Goal: Check status: Check status

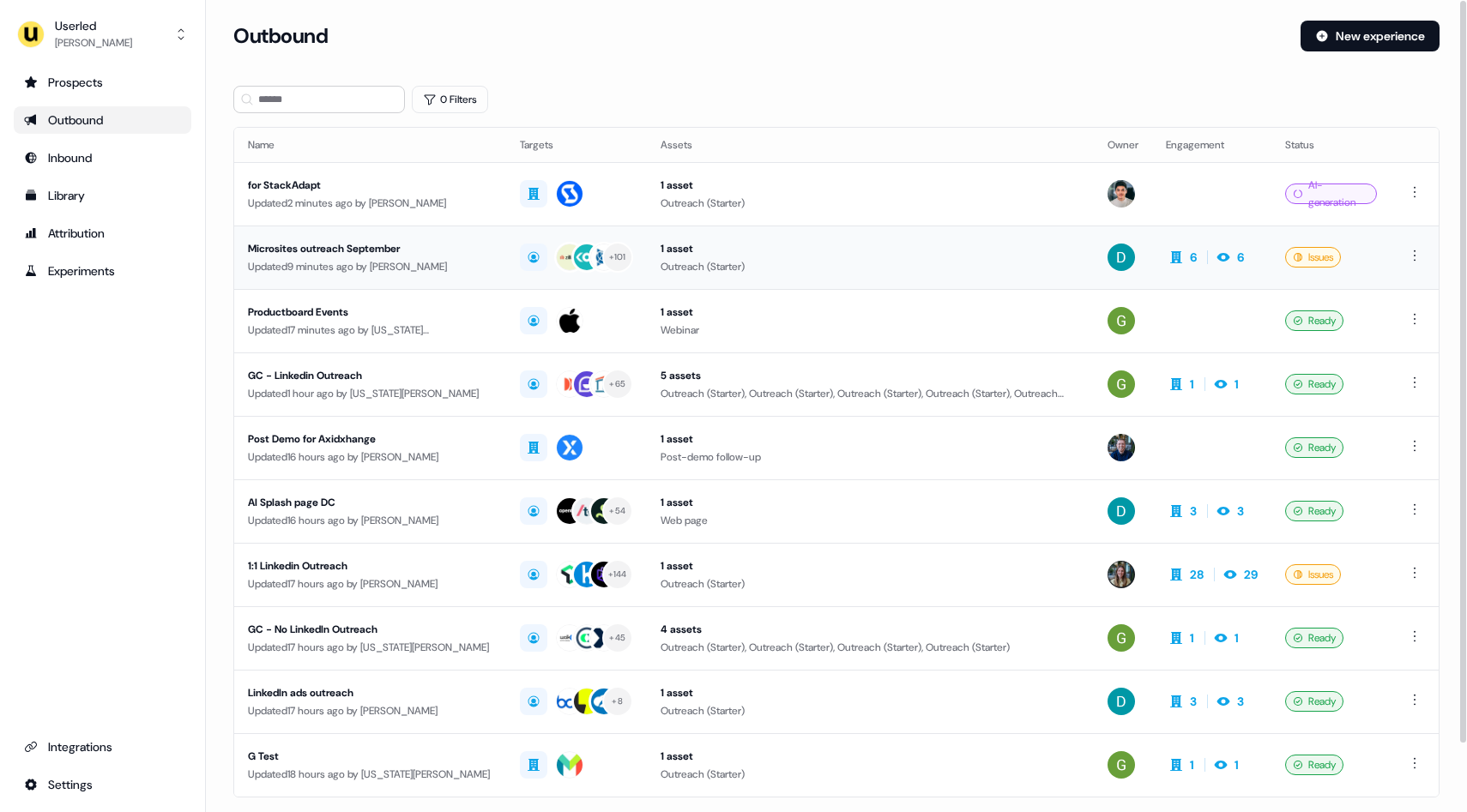
click at [444, 255] on div "Microsites outreach September" at bounding box center [369, 249] width 244 height 18
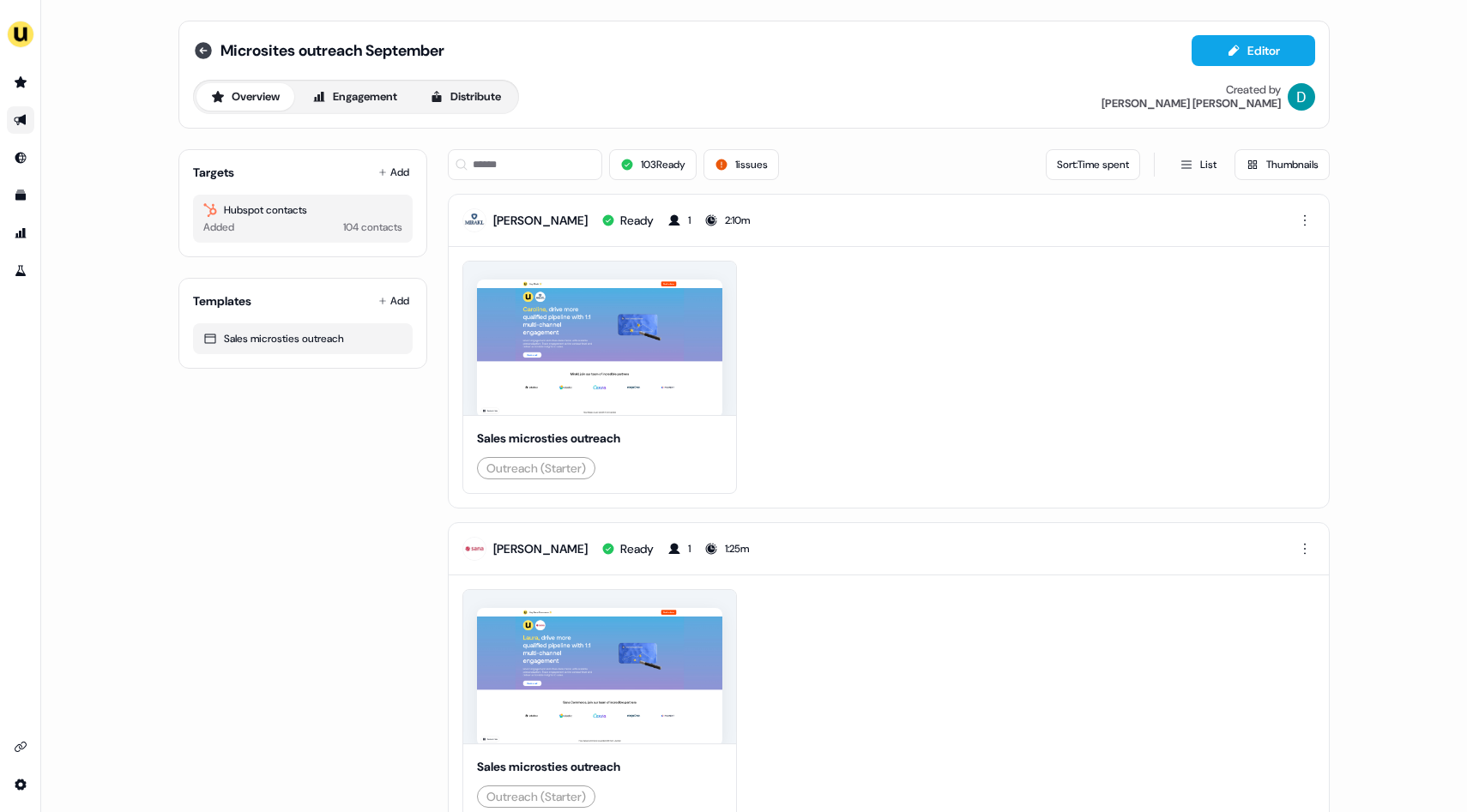
click at [205, 51] on icon at bounding box center [204, 51] width 18 height 18
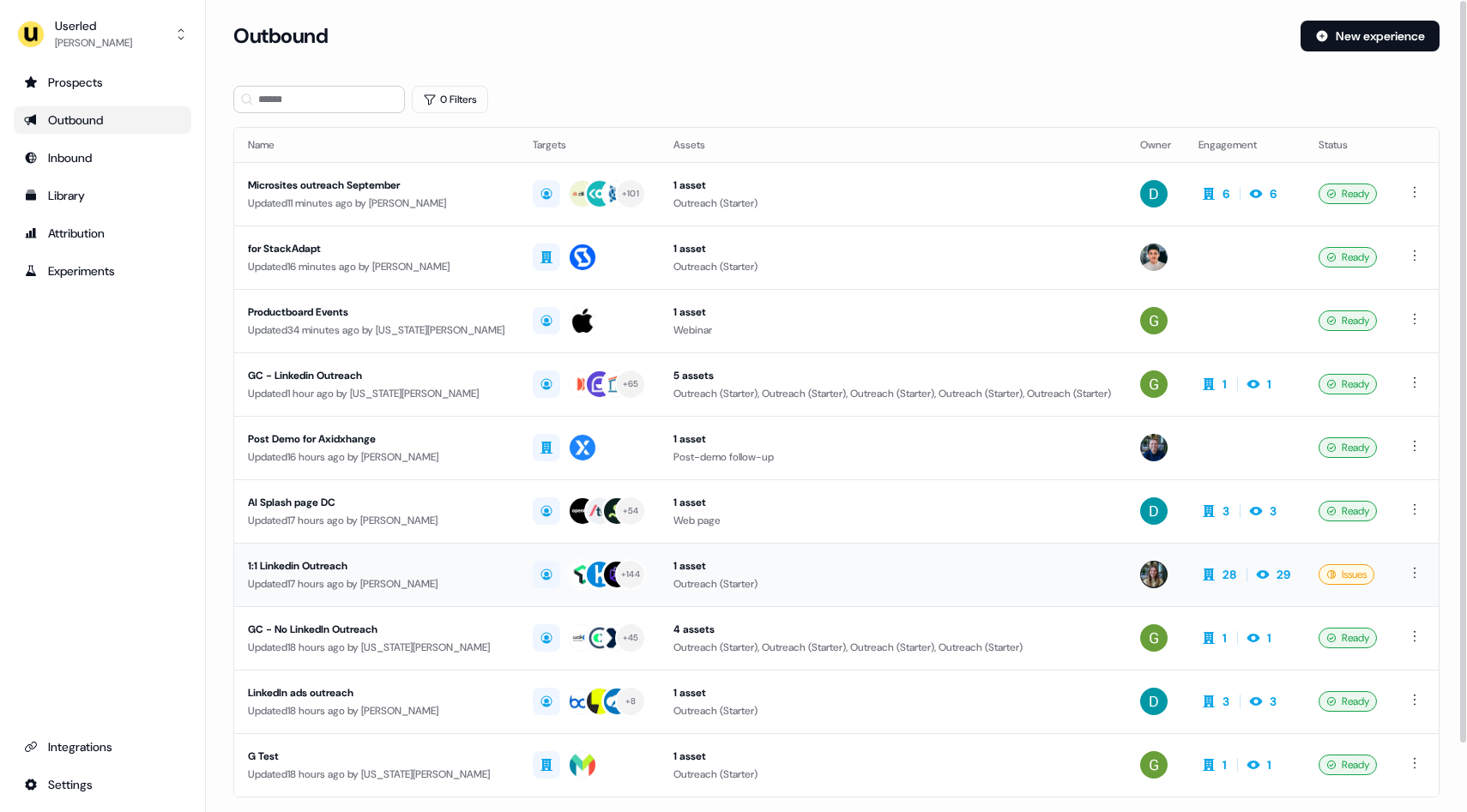
click at [474, 568] on td "1:1 Linkedin Outreach Updated 17 hours ago by Charlotte Stone" at bounding box center [376, 574] width 285 height 64
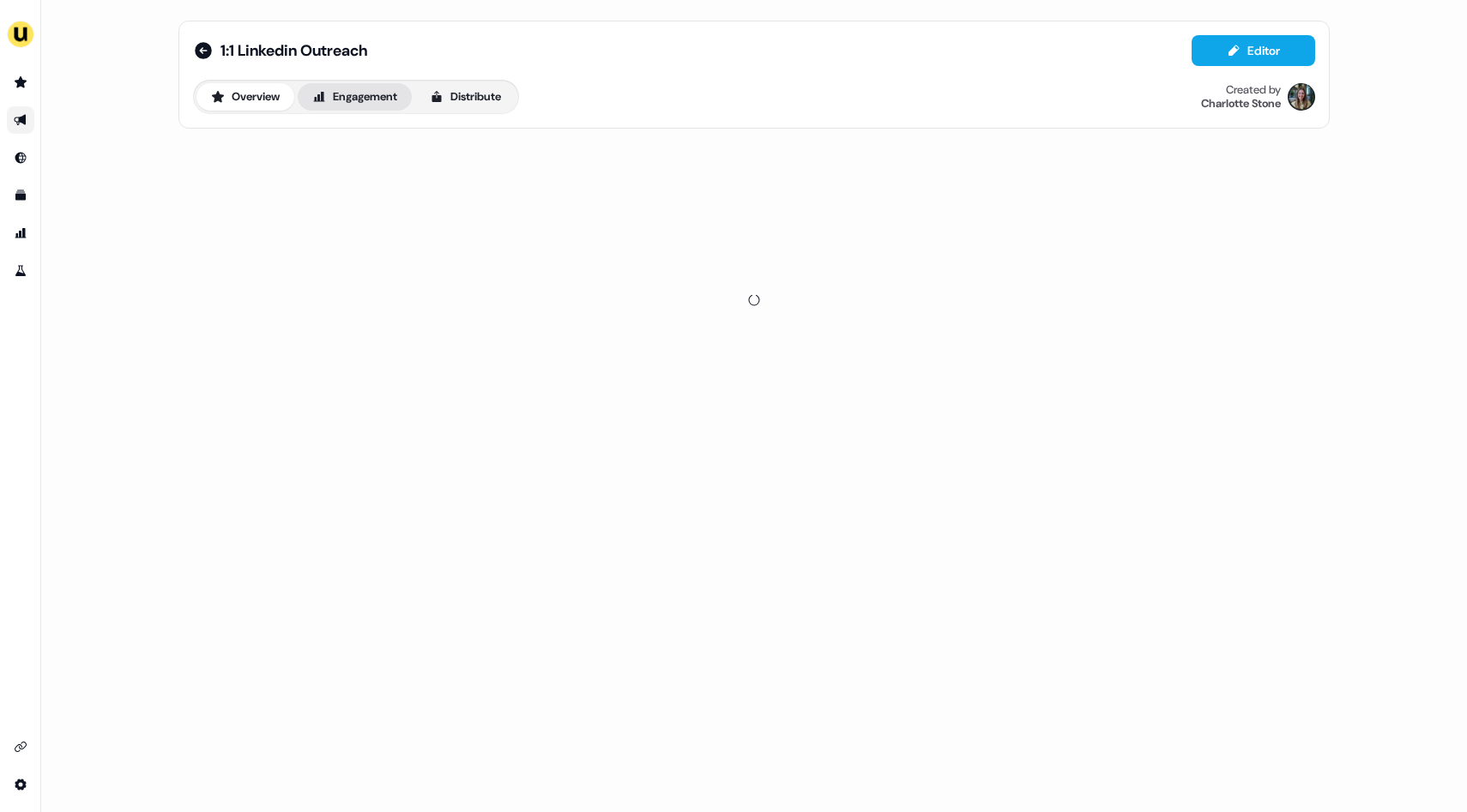
click at [335, 85] on button "Engagement" at bounding box center [355, 97] width 114 height 27
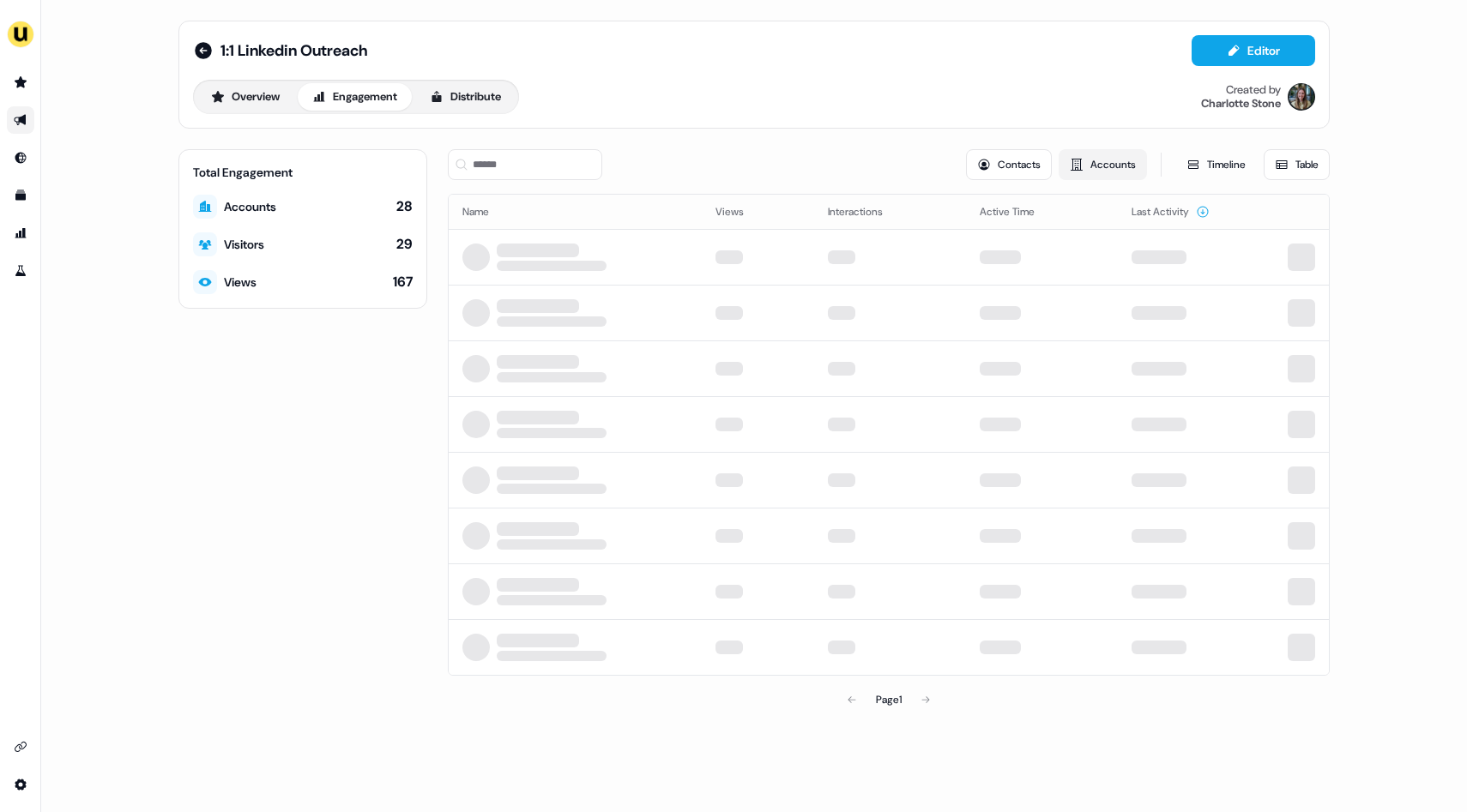
click at [1102, 168] on button "Accounts" at bounding box center [1102, 165] width 88 height 31
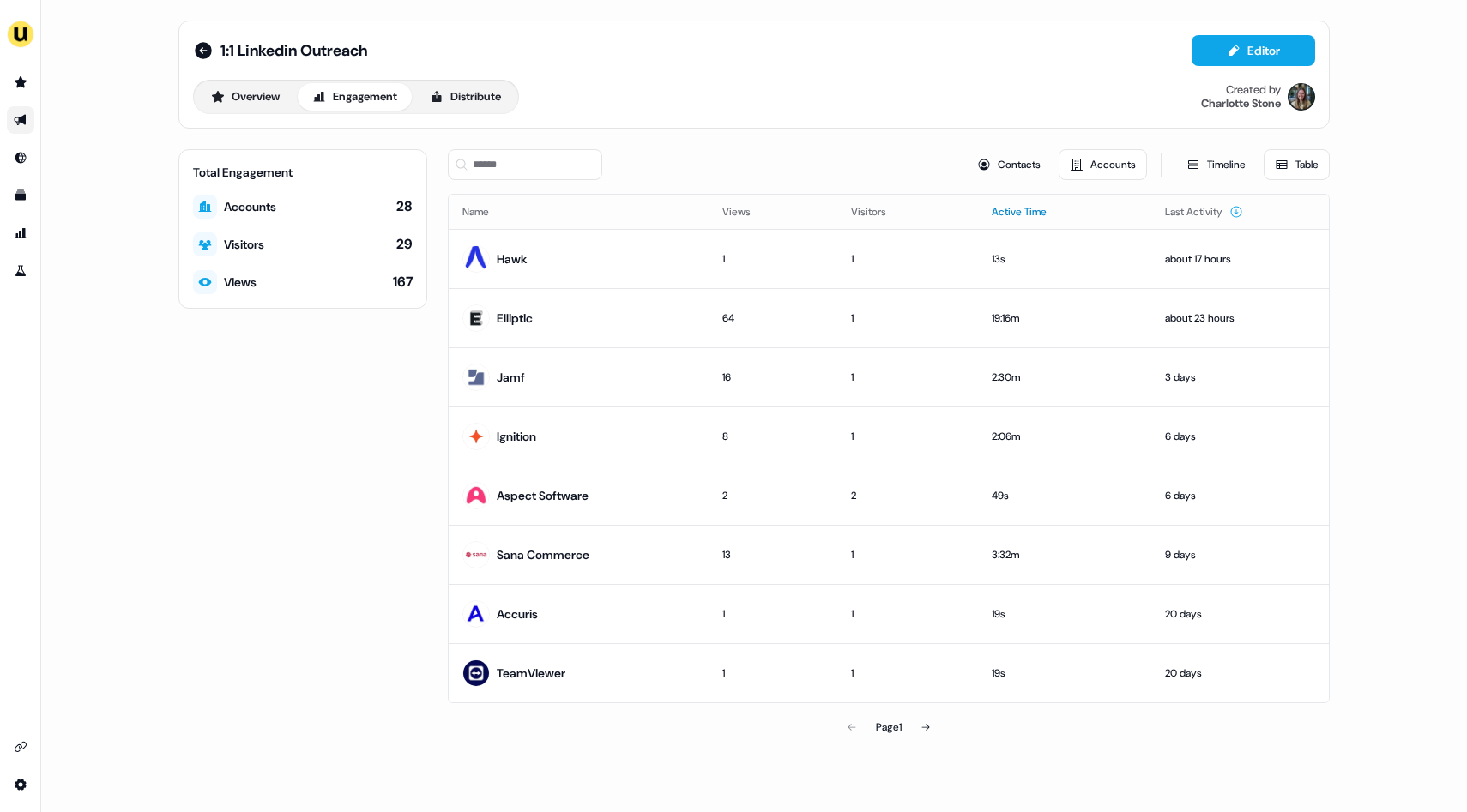
click at [1015, 212] on button "Active Time" at bounding box center [1029, 212] width 75 height 31
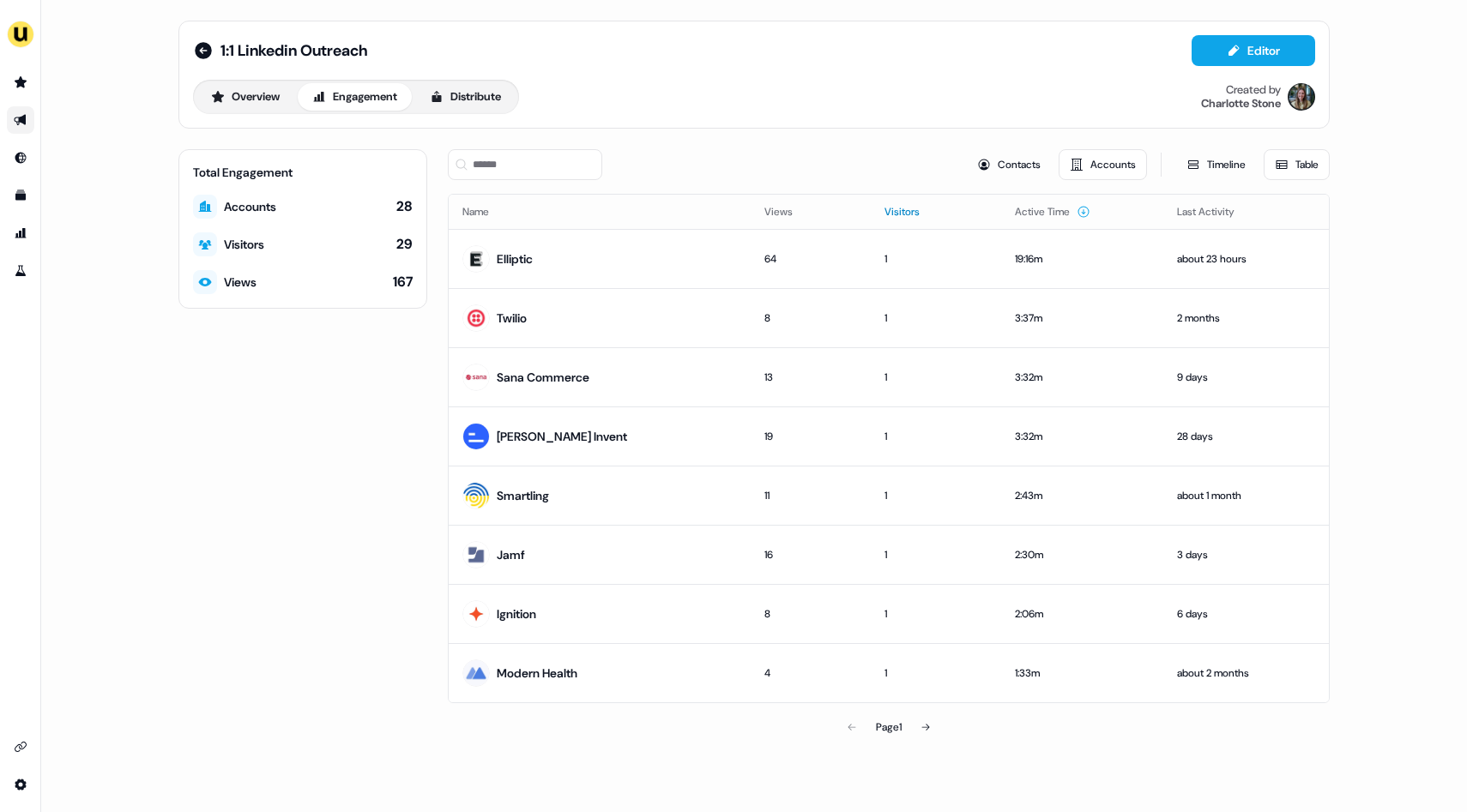
click at [885, 208] on button "Visitors" at bounding box center [912, 212] width 56 height 31
